Goal: Task Accomplishment & Management: Complete application form

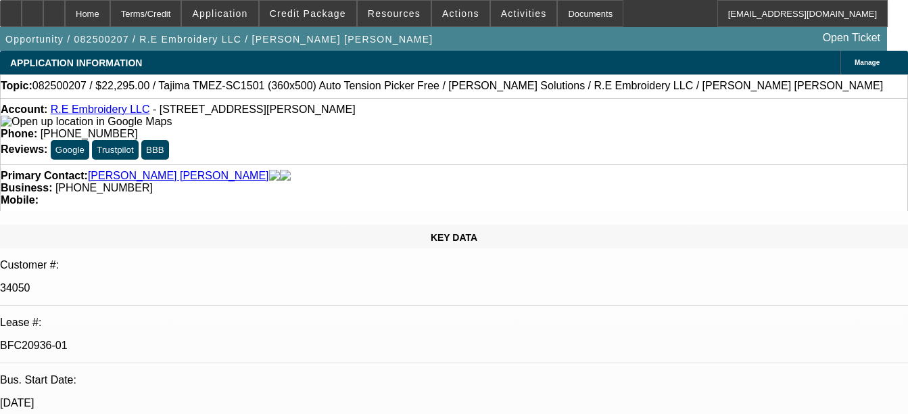
select select "0"
select select "2"
select select "0"
select select "6"
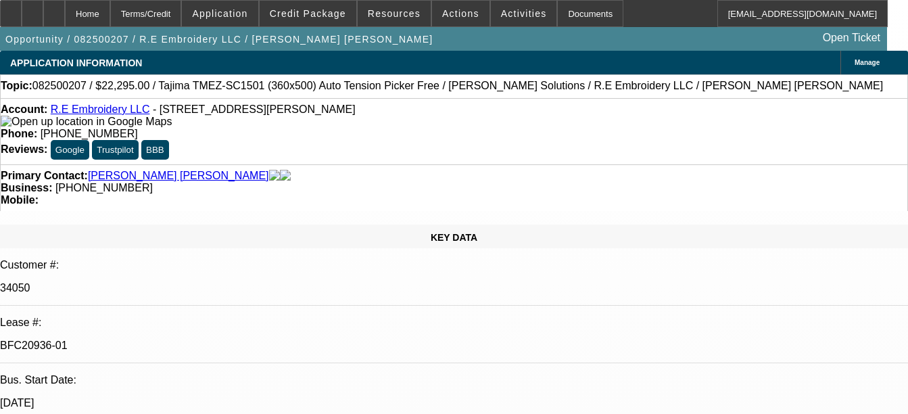
select select "0"
select select "2"
select select "0"
select select "6"
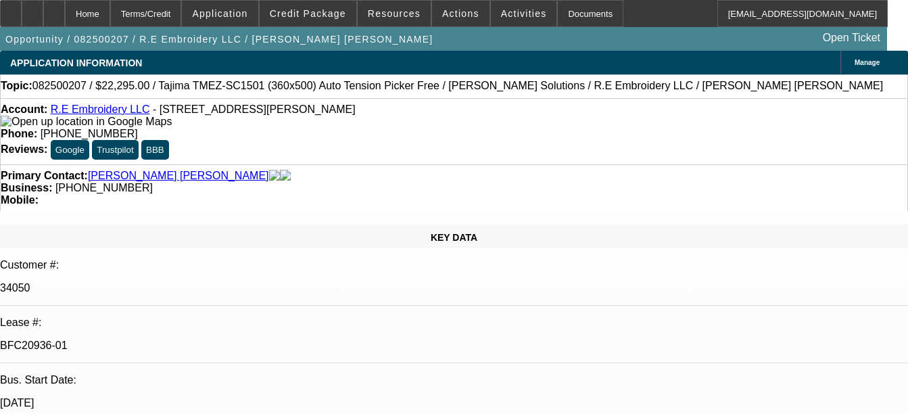
select select "0"
select select "2"
select select "0"
select select "6"
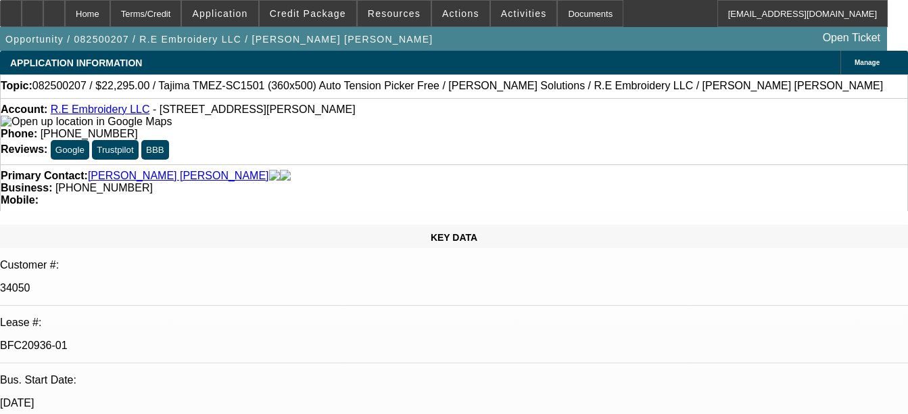
select select "0"
select select "2"
select select "0"
select select "6"
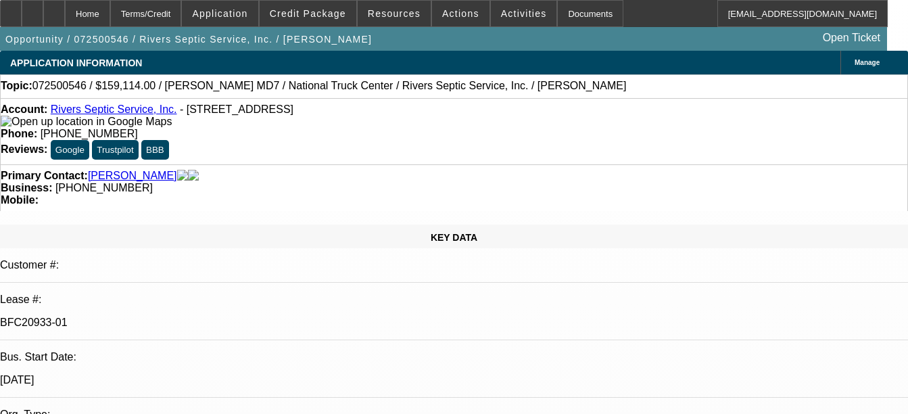
select select "0"
select select "2"
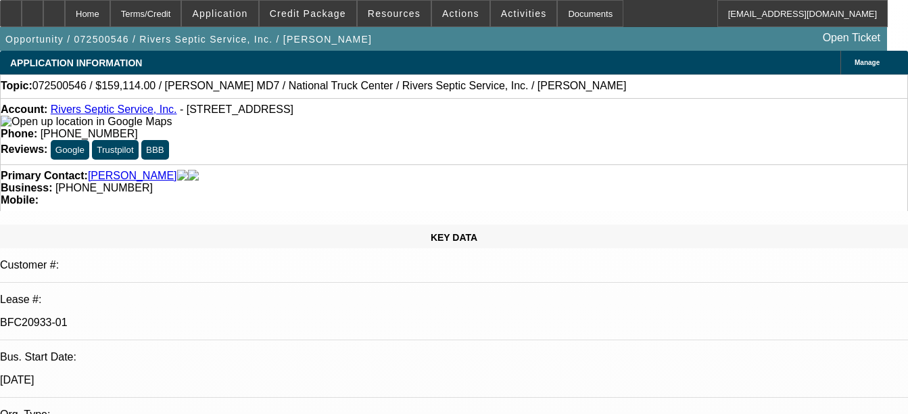
select select "0"
select select "2"
select select "0"
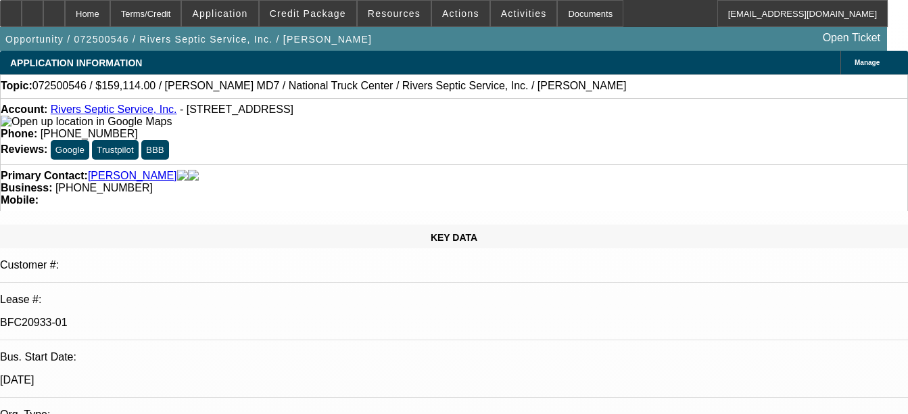
select select "2"
select select "0"
select select "1"
select select "6"
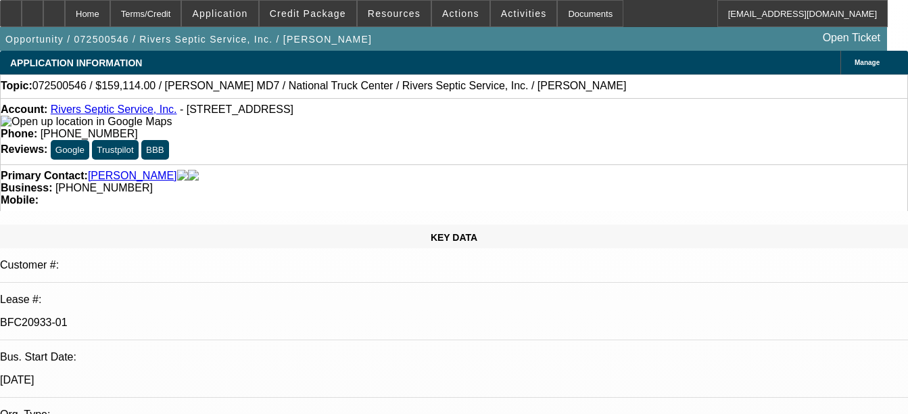
select select "1"
select select "2"
select select "6"
select select "1"
select select "2"
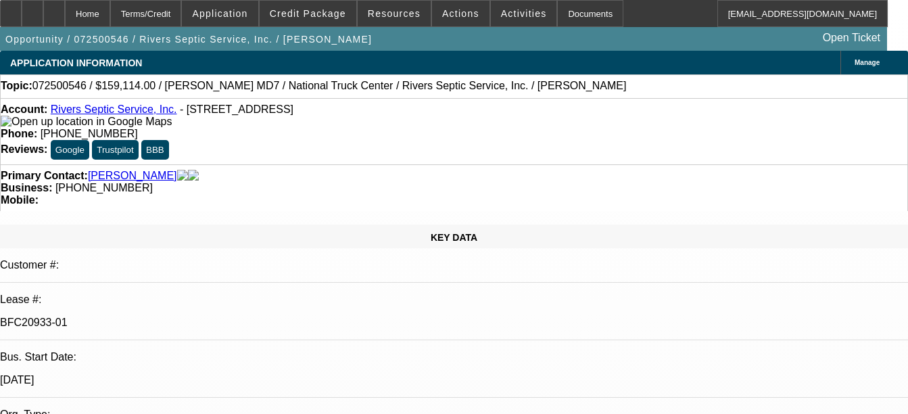
select select "6"
select select "1"
select select "2"
select select "6"
click at [118, 115] on link "Rivers Septic Service, Inc." at bounding box center [114, 108] width 126 height 11
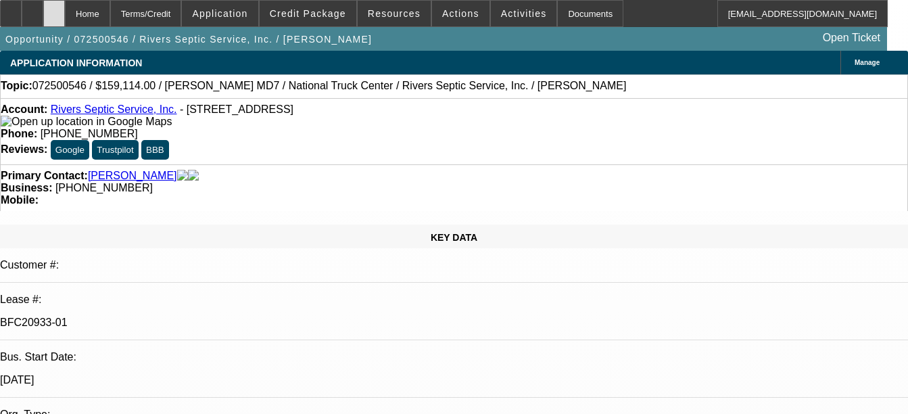
click at [54, 9] on icon at bounding box center [54, 9] width 0 height 0
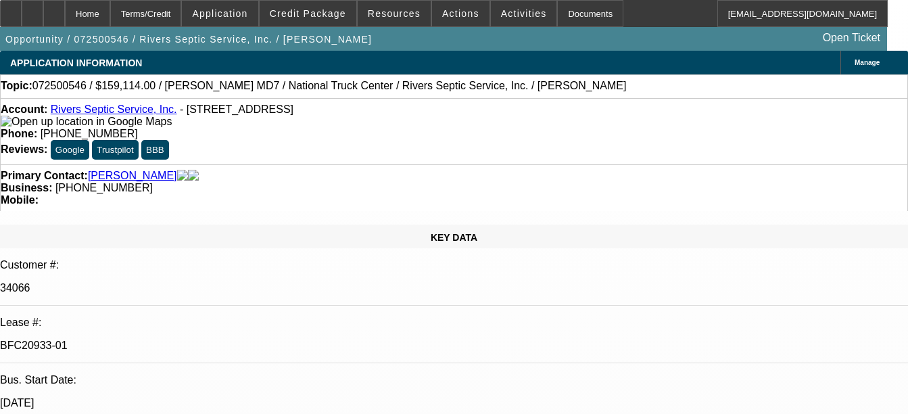
select select "0"
select select "6"
select select "0"
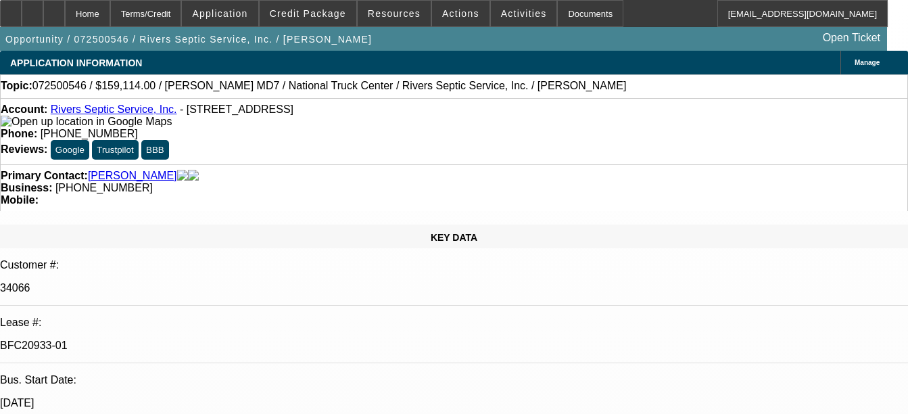
select select "2"
select select "0"
select select "6"
select select "0"
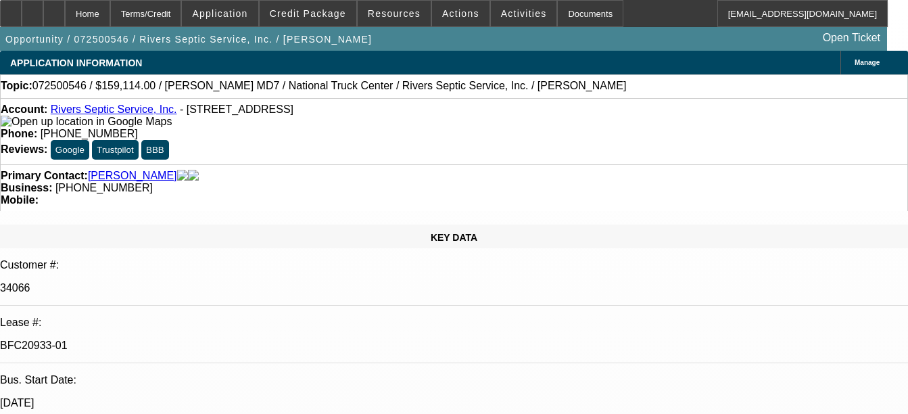
select select "2"
select select "0"
select select "6"
select select "0"
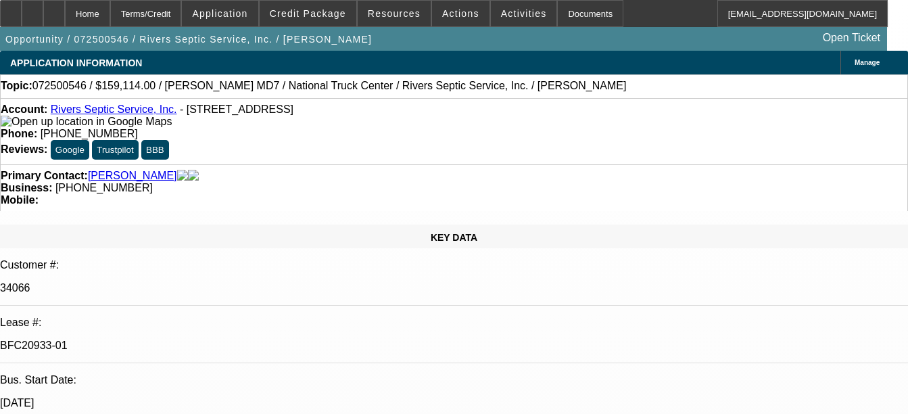
select select "2"
select select "0"
select select "6"
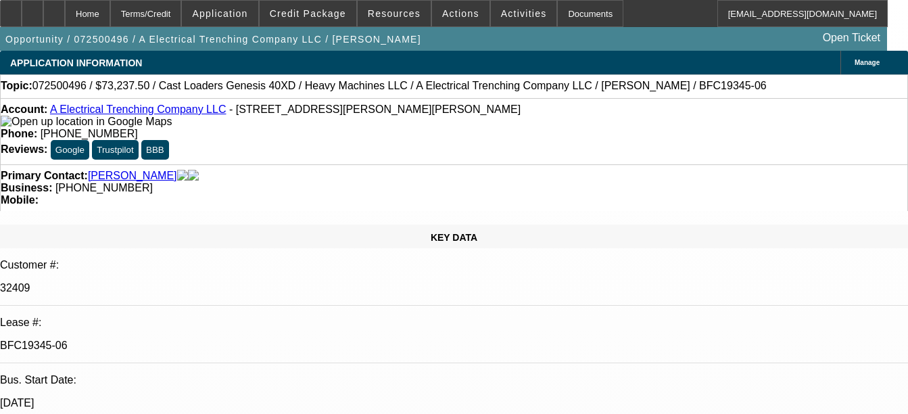
select select "0"
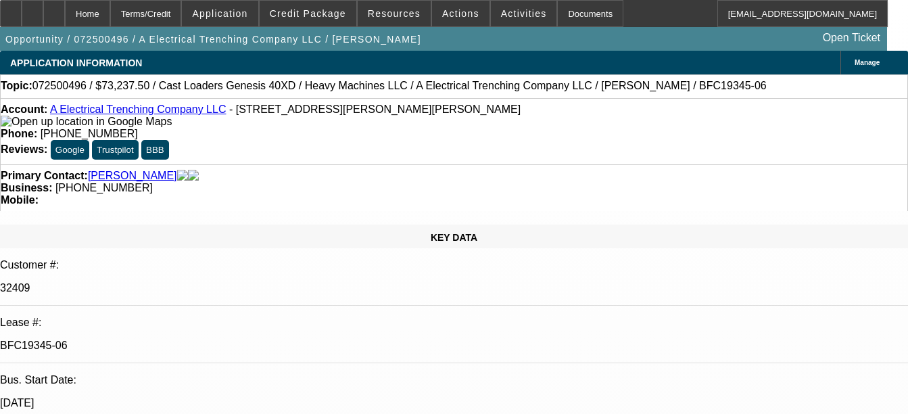
select select "0"
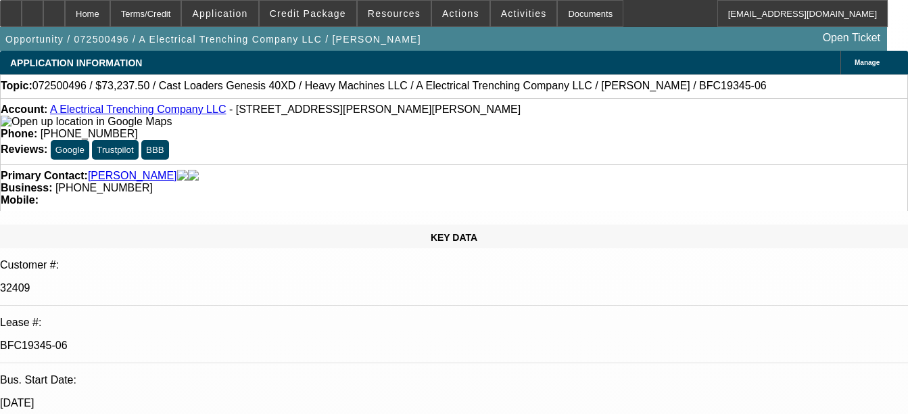
select select "0"
select select "1"
select select "3"
select select "6"
select select "1"
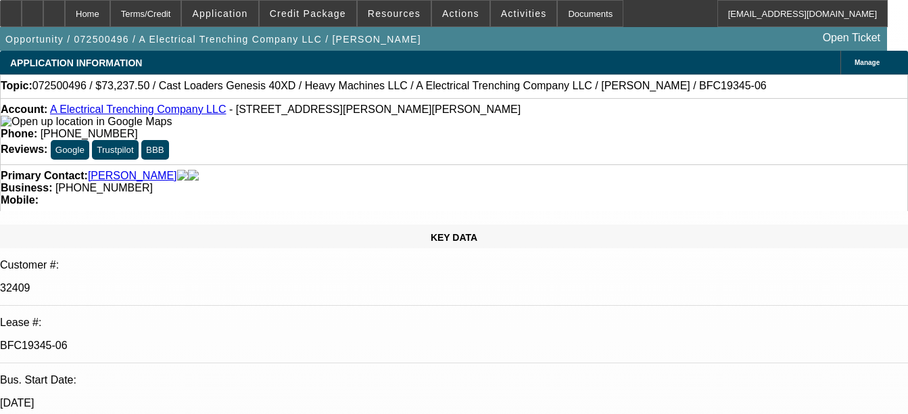
select select "3"
select select "6"
select select "1"
select select "3"
select select "6"
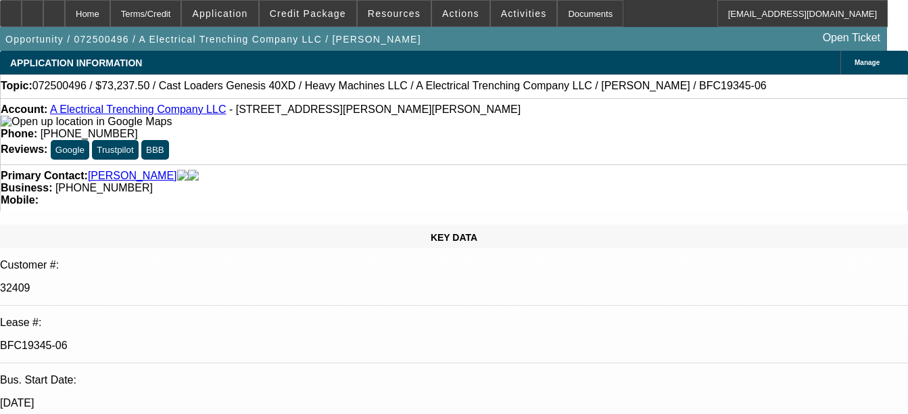
select select "1"
select select "2"
select select "6"
click at [583, 20] on div "Documents" at bounding box center [590, 13] width 66 height 27
